Goal: Obtain resource: Obtain resource

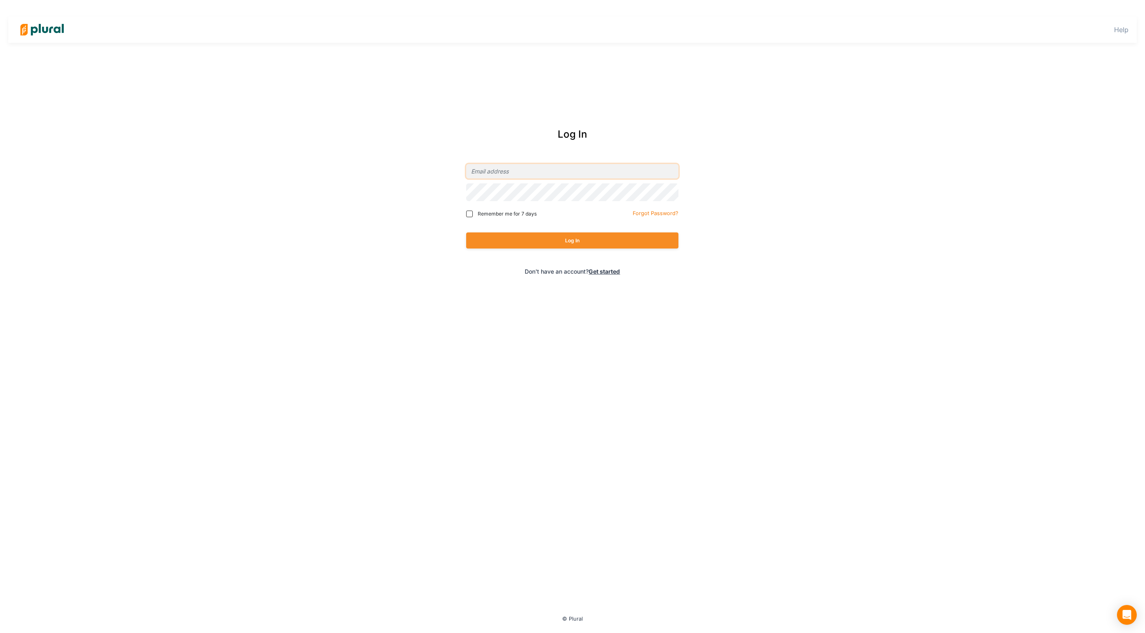
type input "orlando@capitolstrategyadvisors.com"
click at [572, 249] on button "Log In" at bounding box center [572, 240] width 212 height 16
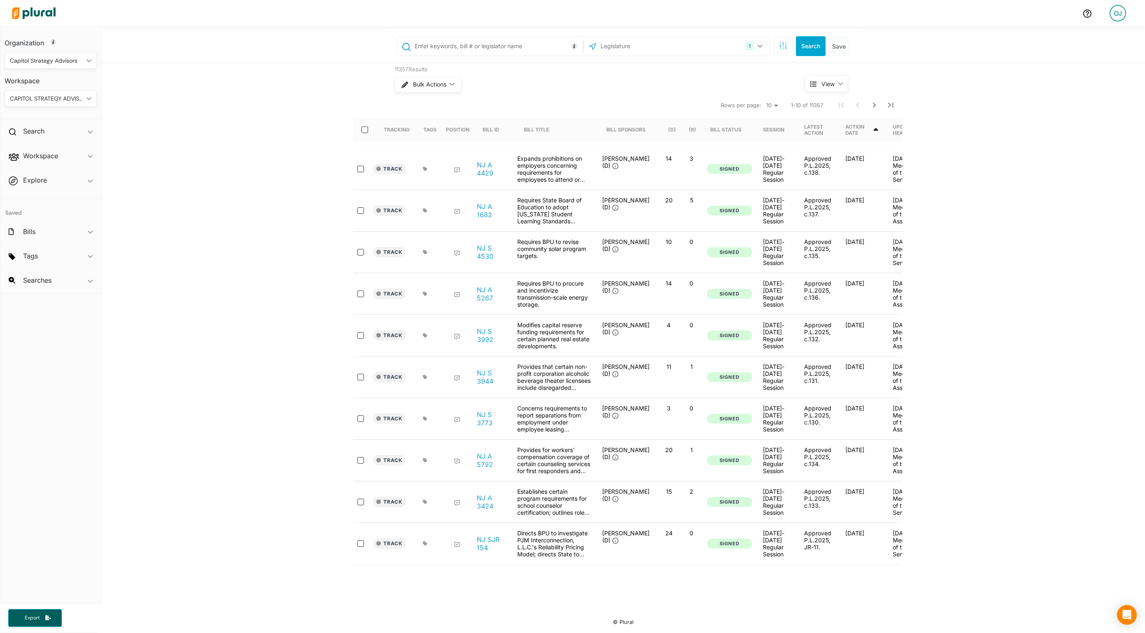
click at [36, 618] on span "Export" at bounding box center [32, 618] width 26 height 7
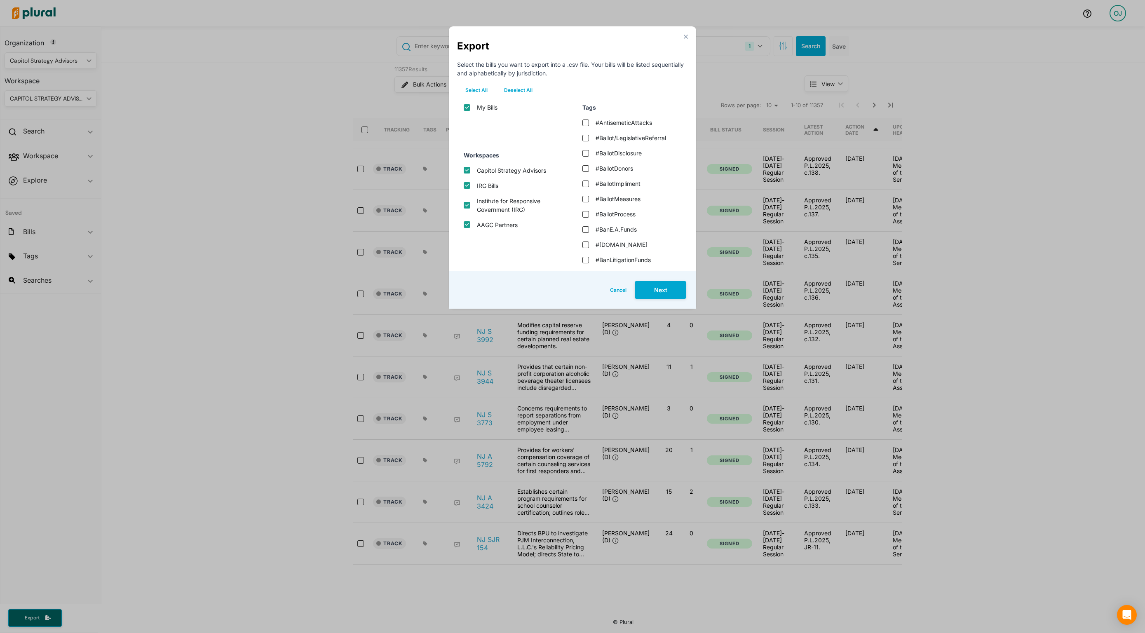
click at [541, 96] on button "Deselect All" at bounding box center [518, 90] width 45 height 12
checkbox input "false"
checkbox advisors "false"
checkbox input "false"
checkbox \(irg\) "false"
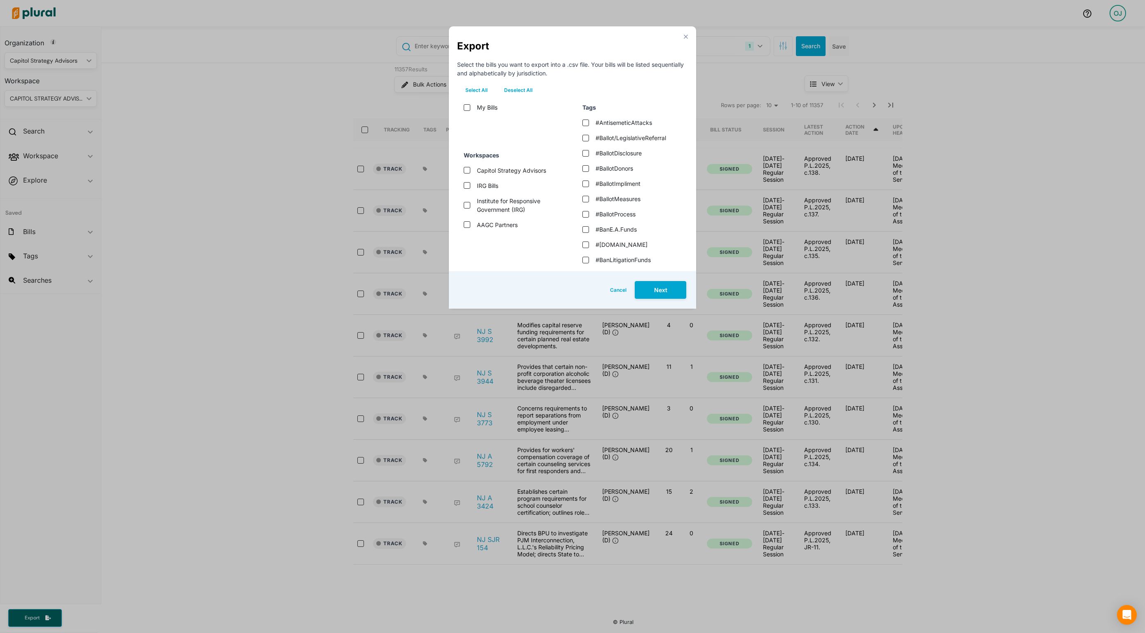
checkbox input "false"
click at [467, 189] on input "IRG Bills" at bounding box center [467, 185] width 7 height 7
checkbox input "true"
click at [650, 298] on button "Next" at bounding box center [661, 290] width 52 height 18
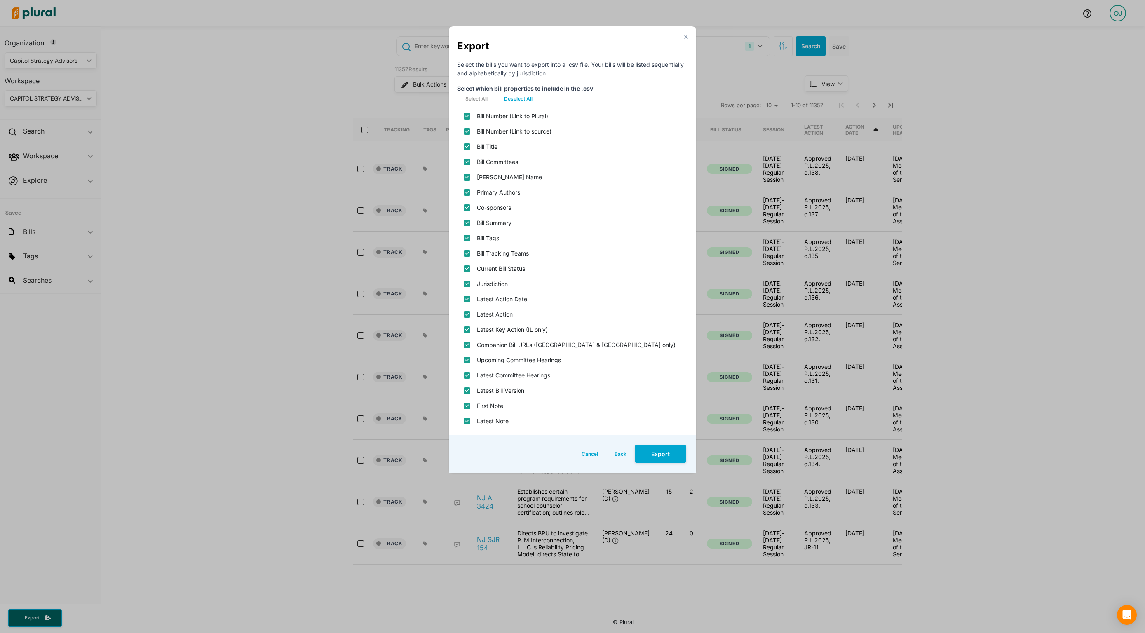
click at [656, 463] on button "Export" at bounding box center [661, 454] width 52 height 18
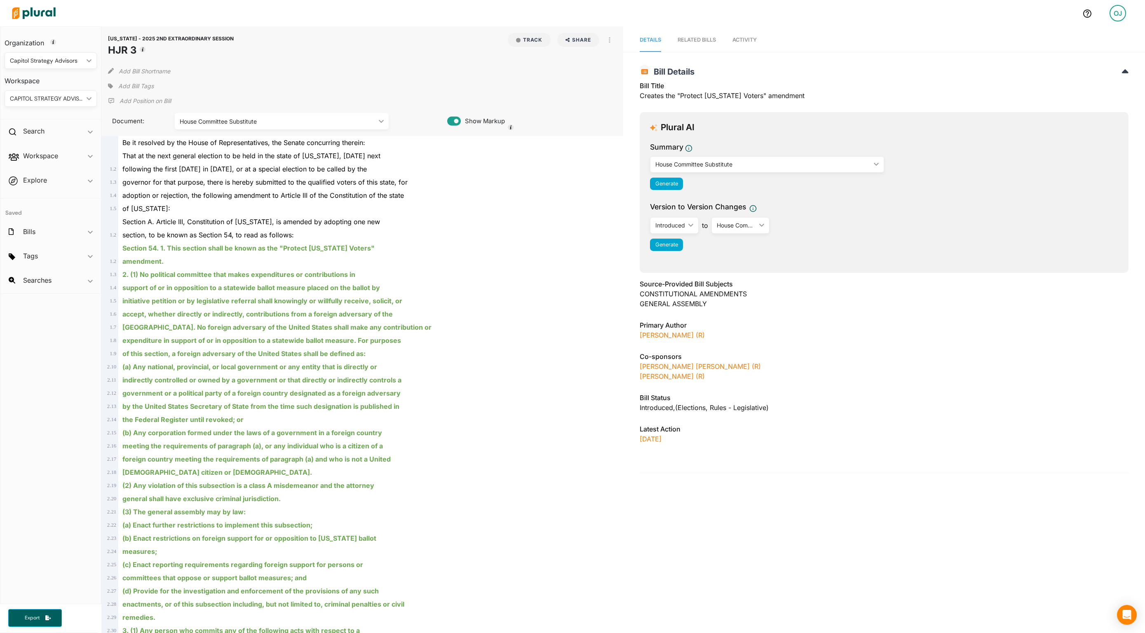
click at [757, 43] on span "Activity" at bounding box center [745, 40] width 24 height 6
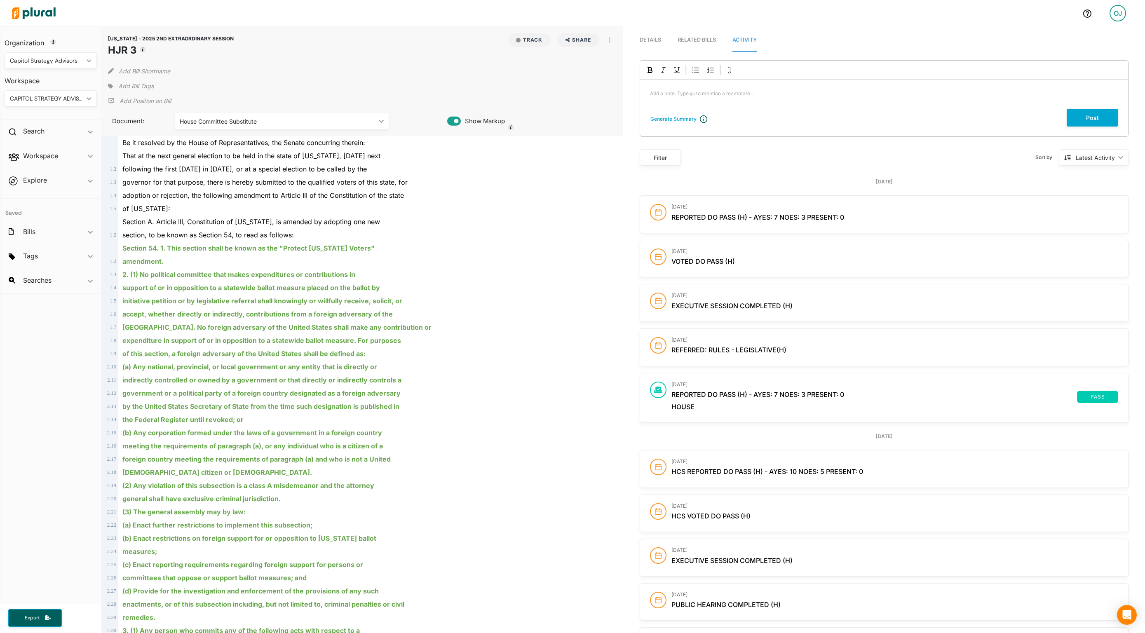
drag, startPoint x: 679, startPoint y: 126, endPoint x: 683, endPoint y: 131, distance: 6.4
click at [679, 126] on div "Generate Summary Add a note. Type @ to mention a teammate... ﻿ Post" at bounding box center [884, 98] width 489 height 77
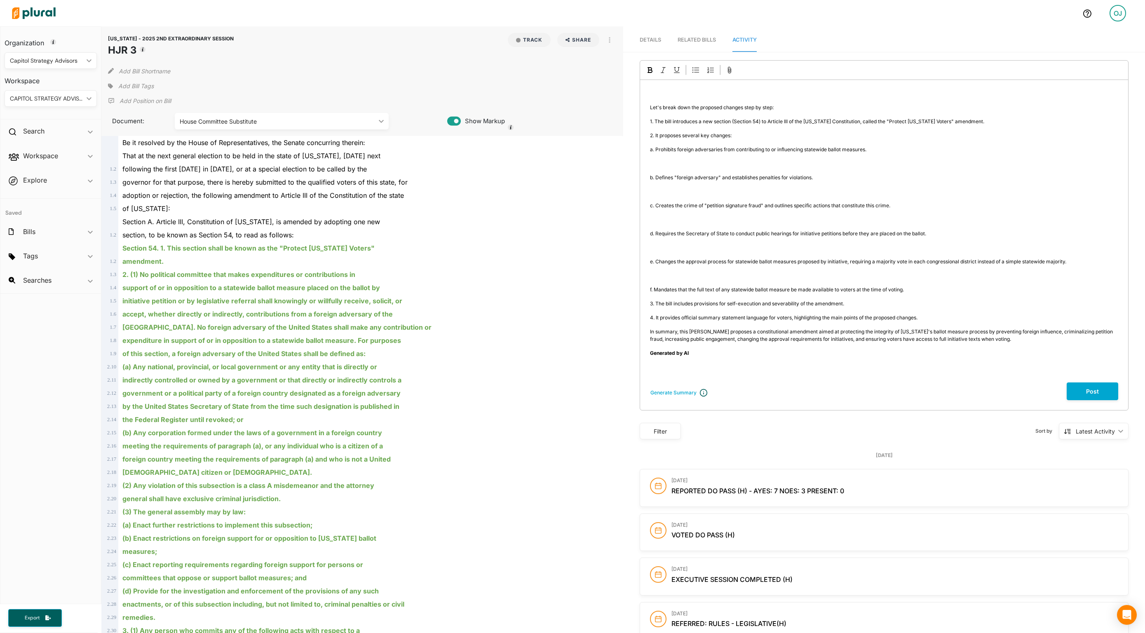
click at [514, 42] on button "Track" at bounding box center [529, 40] width 43 height 14
drag, startPoint x: 444, startPoint y: 186, endPoint x: 449, endPoint y: 183, distance: 6.6
click at [444, 186] on div "close Which Workspace(s) should be notified about updates on this bill? [PERSON…" at bounding box center [497, 125] width 124 height 140
click at [450, 163] on input "Share with IRG Bills" at bounding box center [448, 159] width 7 height 7
checkbox input "true"
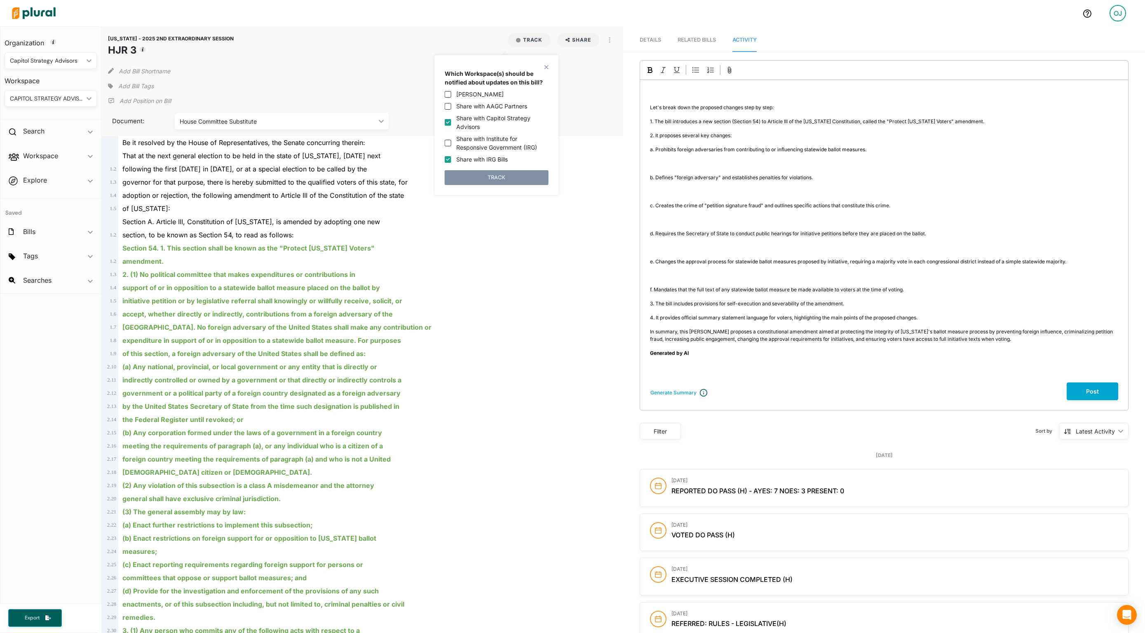
click at [448, 126] on input "Share with Capitol Strategy Advisors" at bounding box center [448, 122] width 7 height 7
checkbox input "false"
click at [509, 185] on button "TRACK" at bounding box center [497, 177] width 104 height 15
click at [112, 88] on icon at bounding box center [110, 86] width 5 height 5
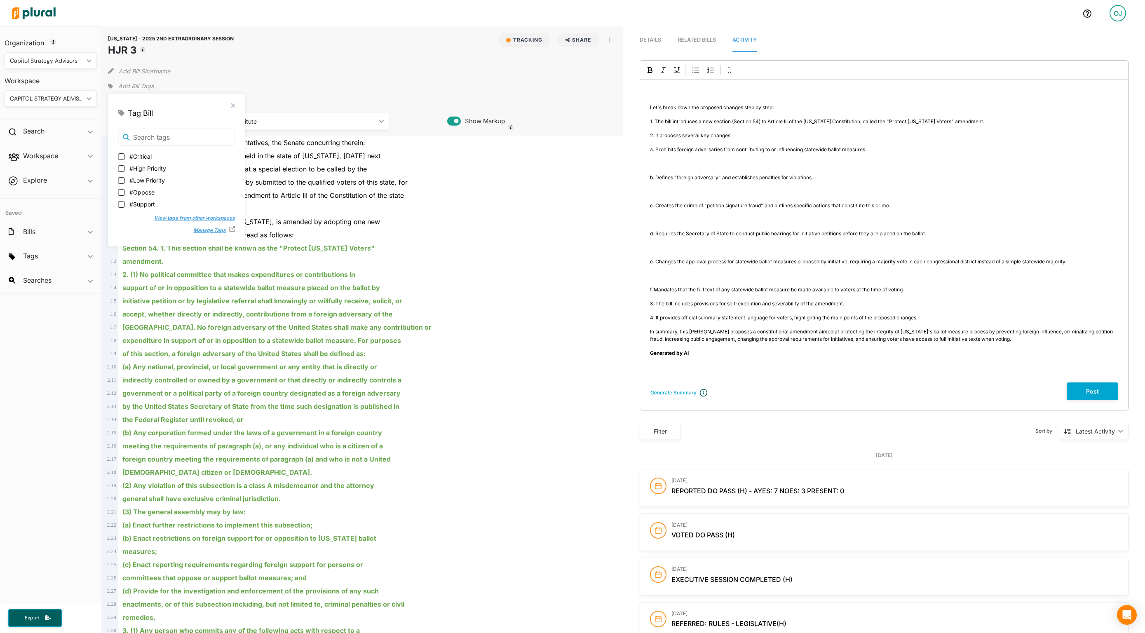
click at [80, 101] on div "CAPITOL STRATEGY ADVISORS" at bounding box center [46, 98] width 73 height 9
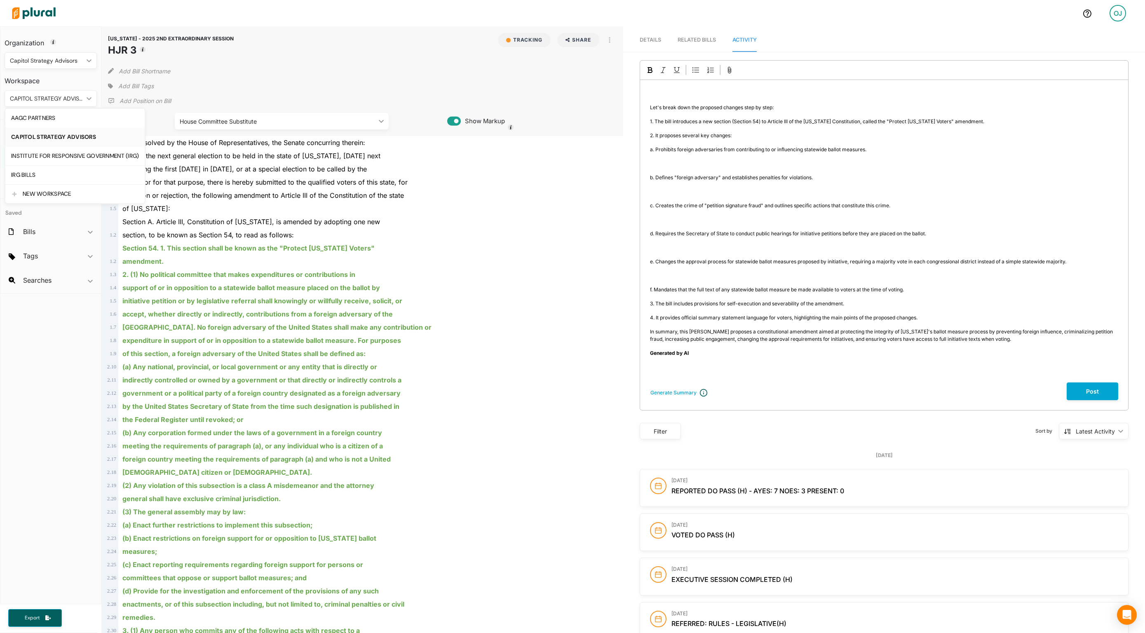
click at [59, 175] on div "IRG BILLS" at bounding box center [75, 174] width 128 height 7
click at [113, 84] on icon at bounding box center [110, 86] width 5 height 6
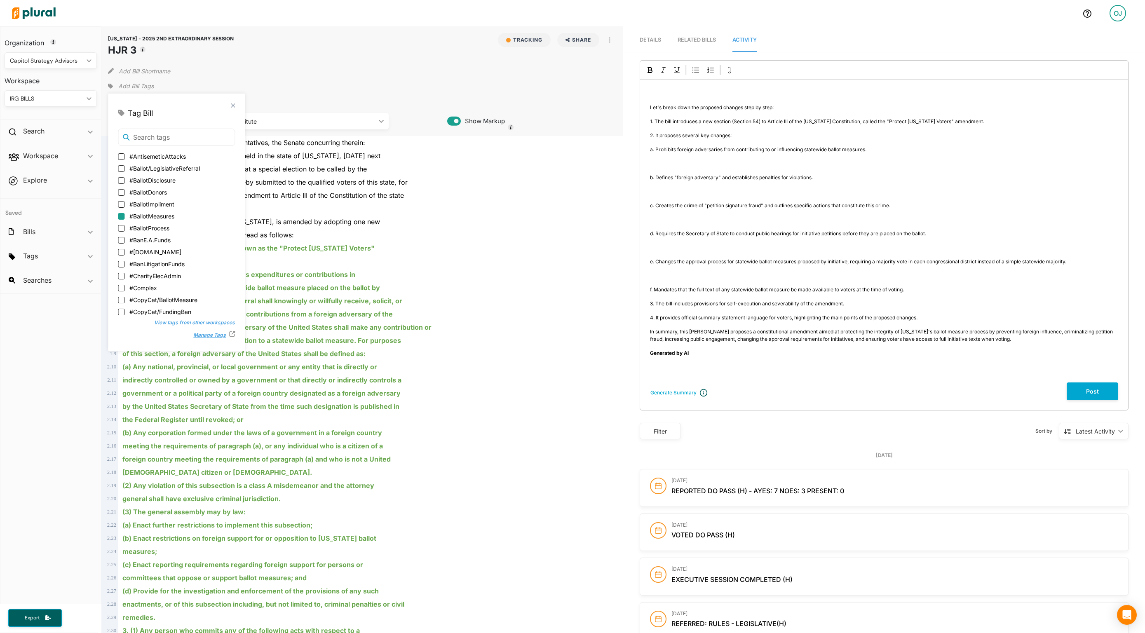
click at [123, 220] on input "#BallotMeasures" at bounding box center [121, 216] width 7 height 7
checkbox input "true"
click at [122, 172] on input "#FundingDisclosure" at bounding box center [121, 169] width 7 height 7
checkbox input "true"
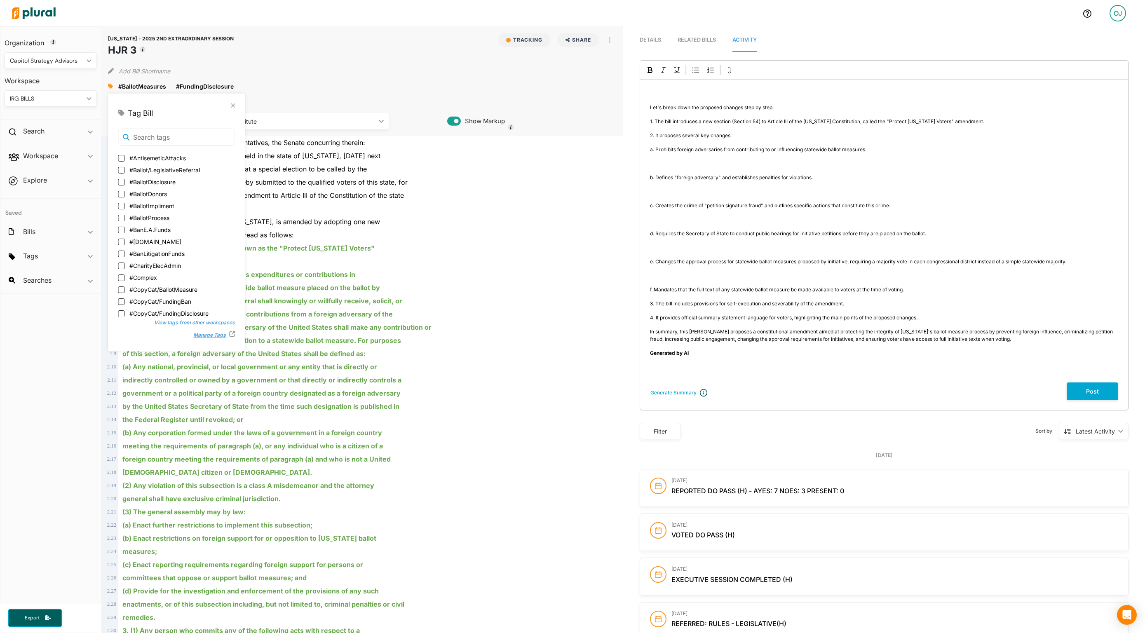
scroll to position [174, 0]
click at [122, 249] on input "#NonUSDonor" at bounding box center [121, 245] width 7 height 7
checkbox input "true"
drag, startPoint x: 733, startPoint y: 470, endPoint x: 629, endPoint y: 472, distance: 103.9
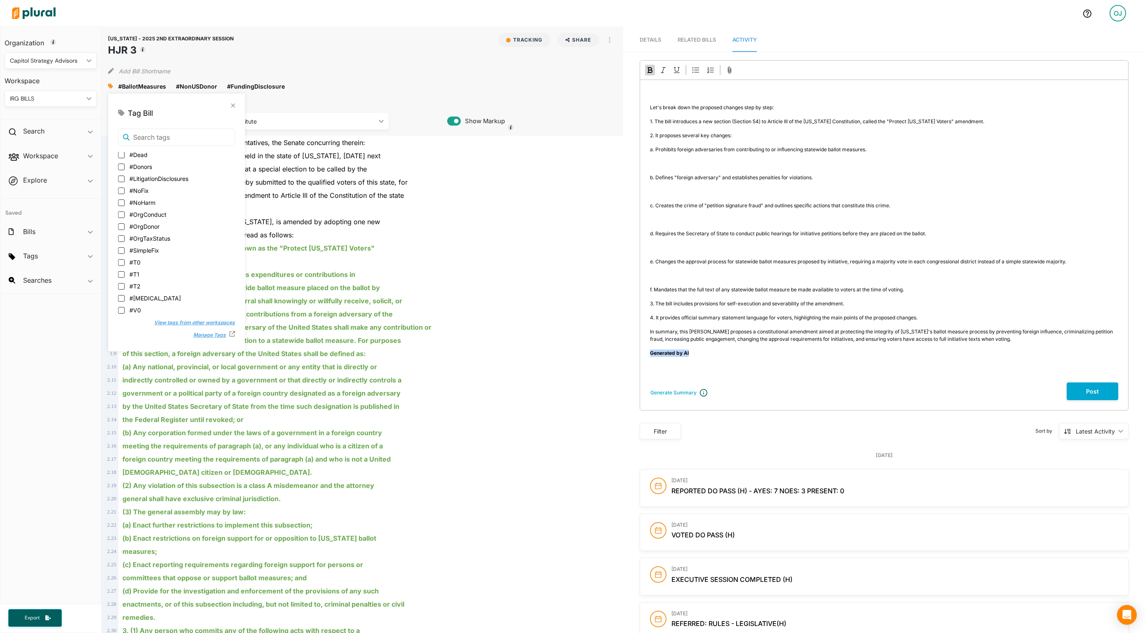
click at [629, 472] on div "[US_STATE] - 2025 2ND EXTRAORDINARY SESSION HJR 3 Generate Summary ﻿ Let's brea…" at bounding box center [884, 582] width 522 height 1045
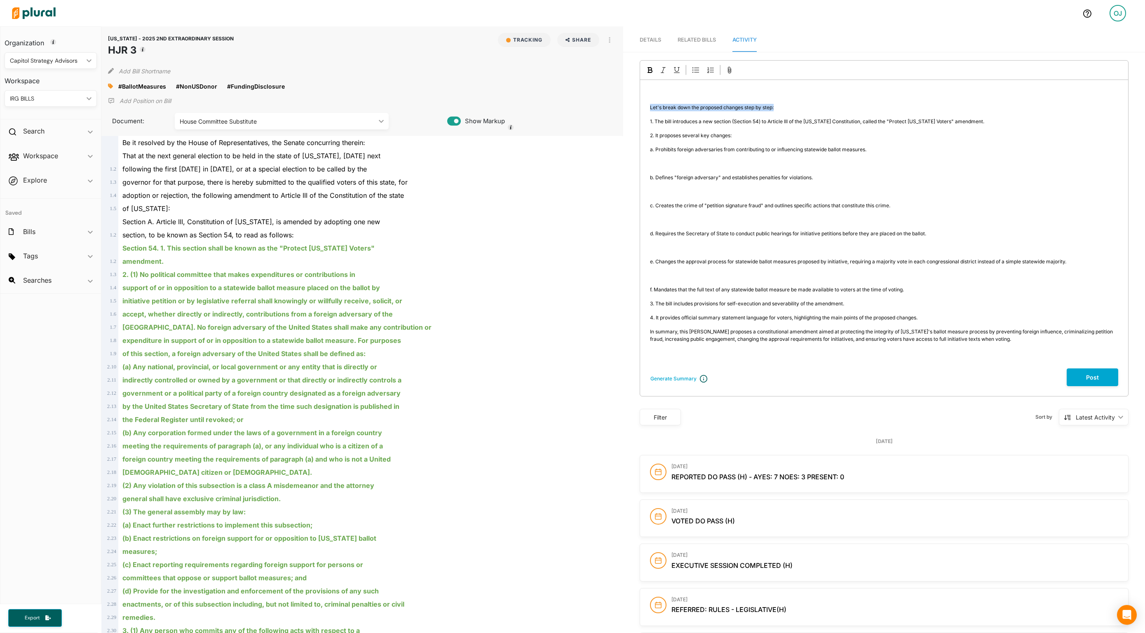
drag, startPoint x: 846, startPoint y: 118, endPoint x: 661, endPoint y: 112, distance: 184.8
click at [661, 112] on div "﻿ Let's break down the proposed changes step by step: 1. The bill introduces a …" at bounding box center [884, 224] width 488 height 289
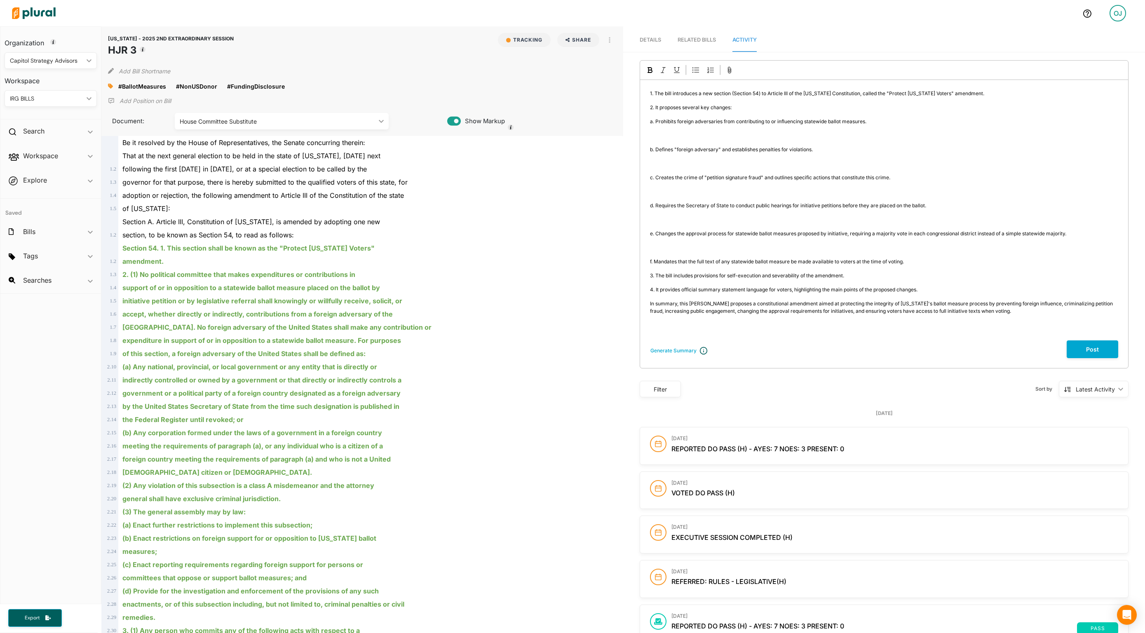
click at [1067, 358] on button "Post" at bounding box center [1093, 349] width 52 height 18
click at [1025, 582] on button "Post" at bounding box center [1023, 575] width 112 height 15
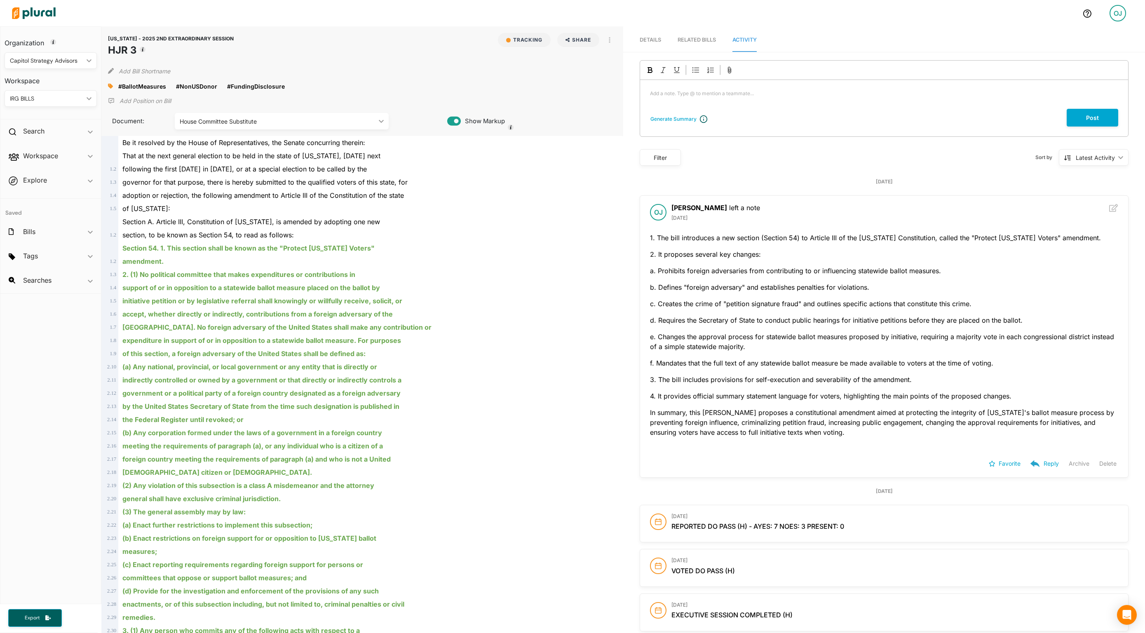
click at [646, 43] on span "Details" at bounding box center [650, 40] width 21 height 6
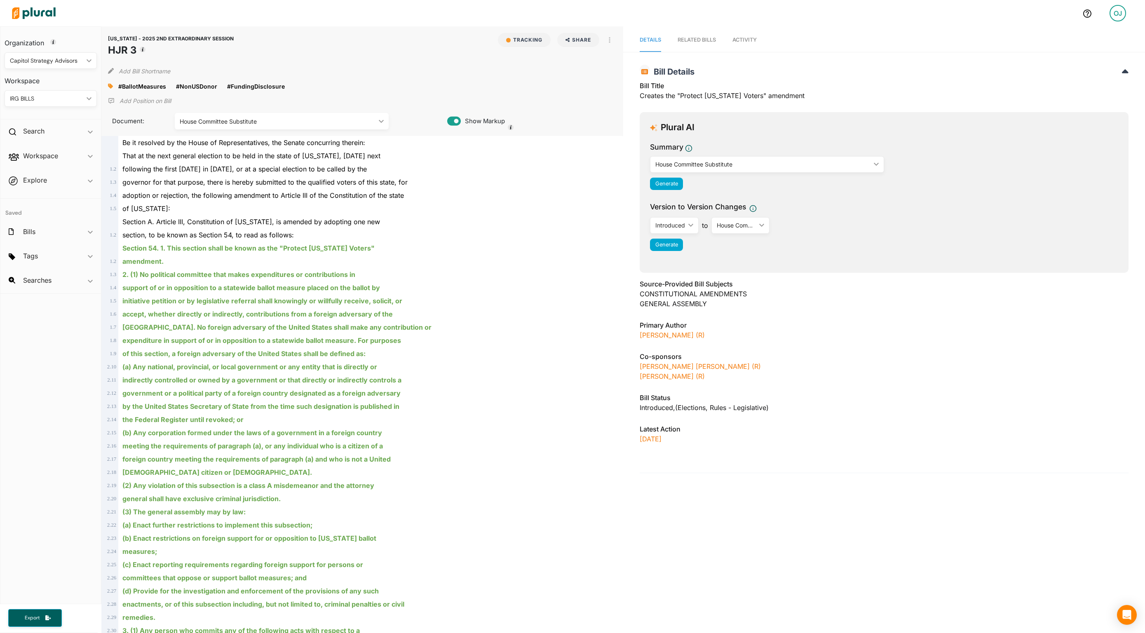
click at [609, 40] on icon "button" at bounding box center [610, 40] width 2 height 6
click at [620, 77] on div "View Source" at bounding box center [645, 77] width 50 height 7
click at [111, 87] on icon at bounding box center [110, 86] width 5 height 5
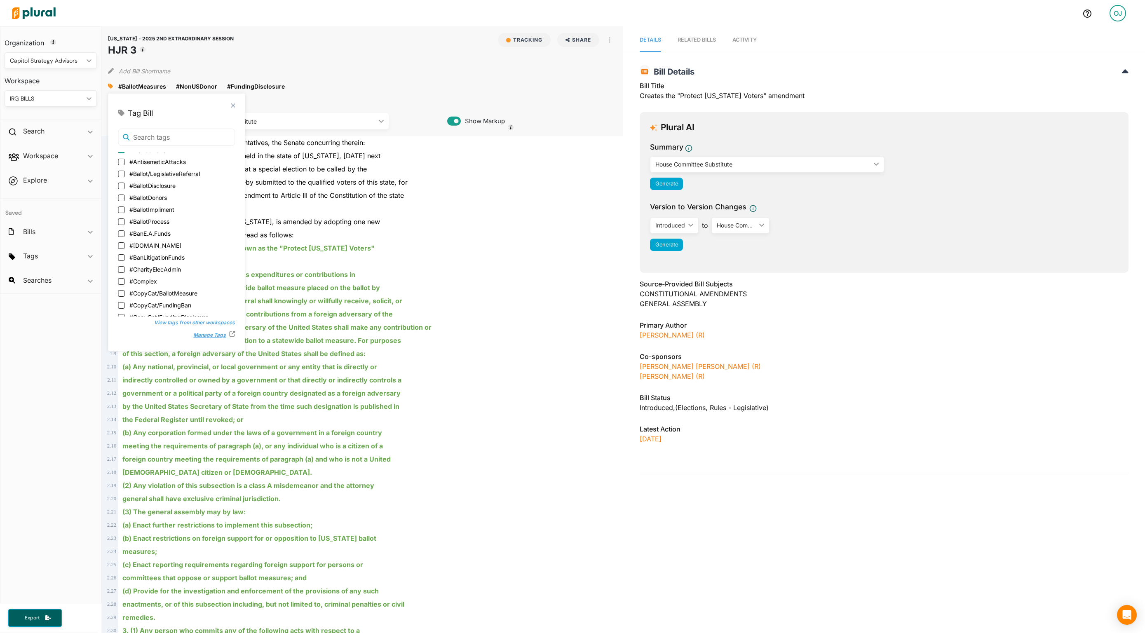
scroll to position [34, 0]
click at [122, 174] on input "#Ballot/LegislativeReferral" at bounding box center [121, 170] width 7 height 7
checkbox input "true"
click at [492, 268] on div "amendment." at bounding box center [365, 261] width 495 height 13
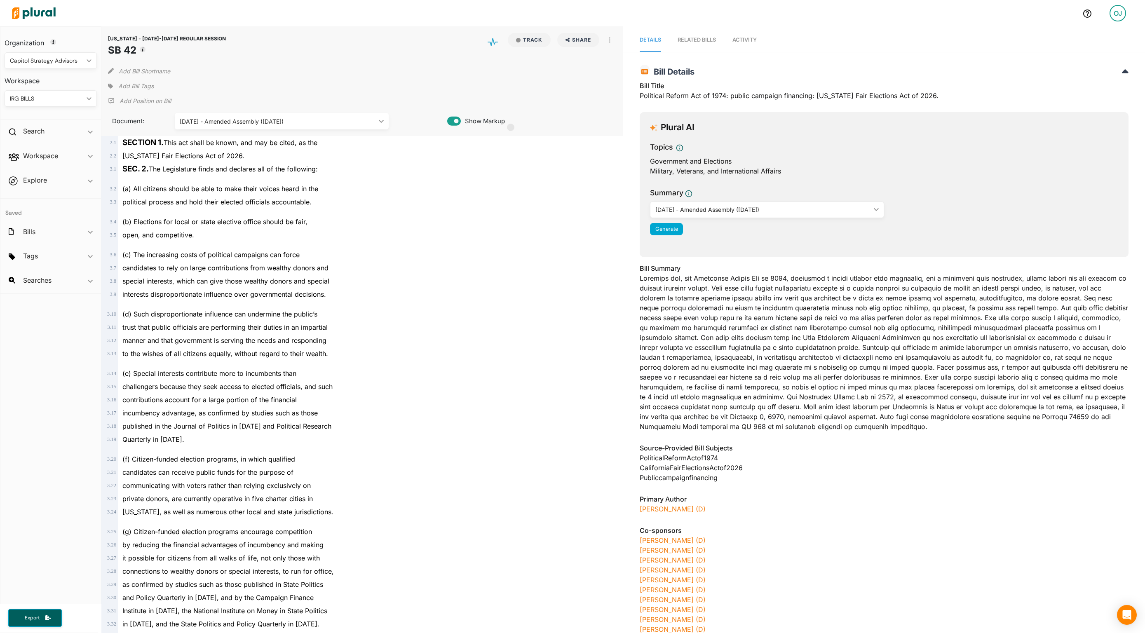
click at [757, 40] on span "Activity" at bounding box center [745, 40] width 24 height 6
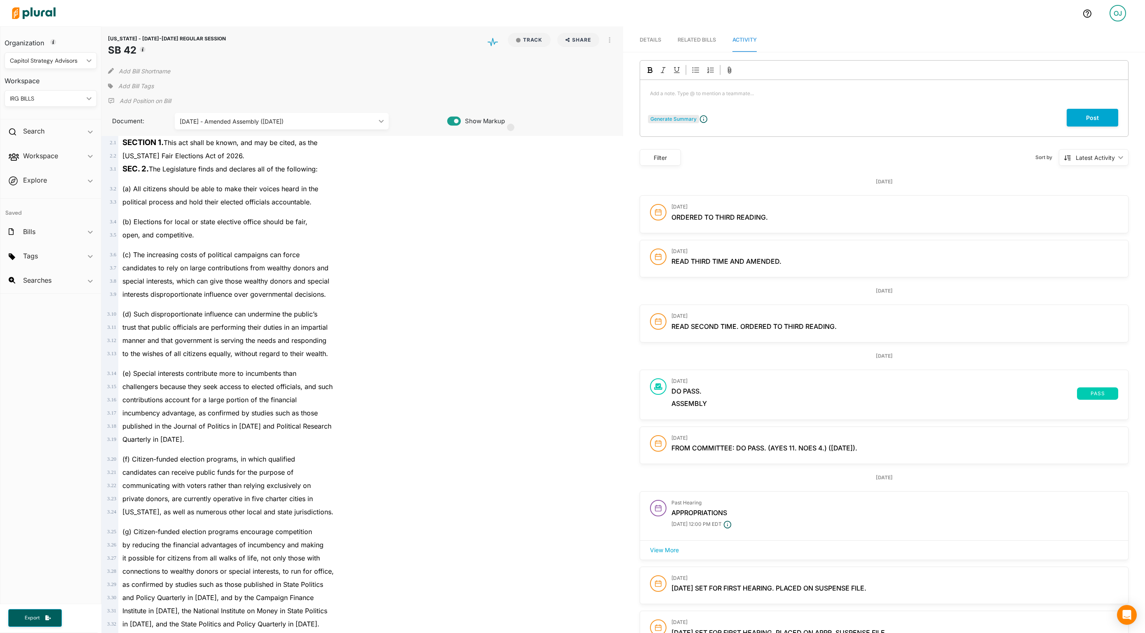
click at [669, 128] on div "Generate Summary Add a note. Type @ to mention a teammate... ﻿ Post" at bounding box center [884, 98] width 489 height 77
